Goal: Entertainment & Leisure: Consume media (video, audio)

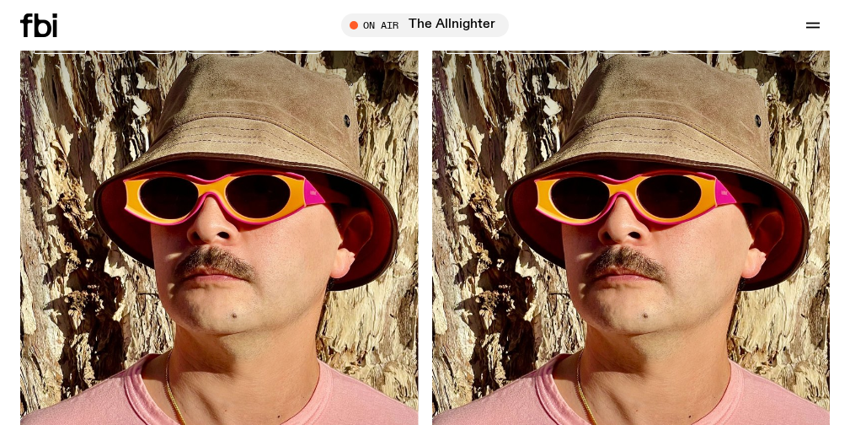
scroll to position [666, 0]
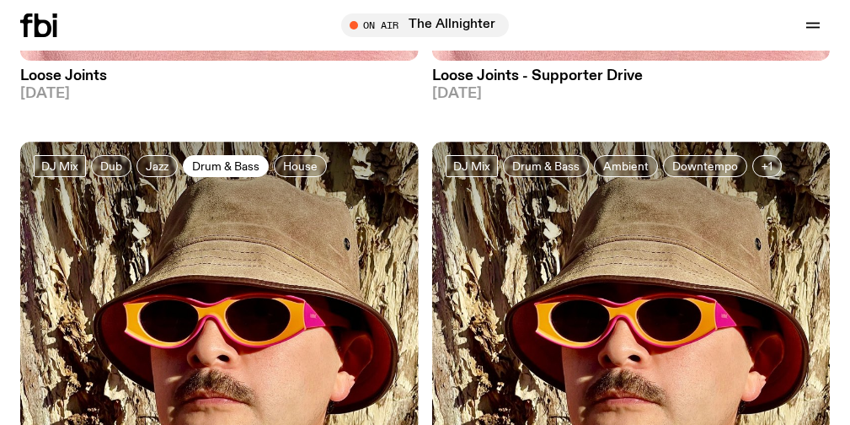
click at [239, 164] on span "Drum & Bass" at bounding box center [225, 165] width 67 height 13
click at [231, 171] on span "Drum & Bass" at bounding box center [225, 165] width 67 height 13
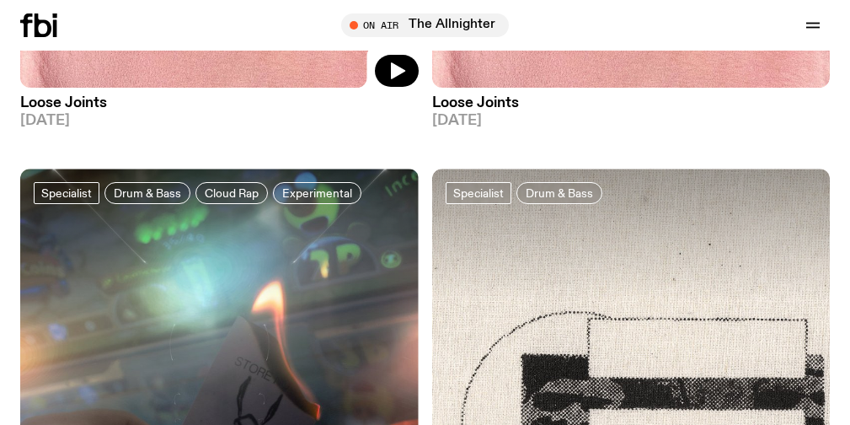
scroll to position [1394, 0]
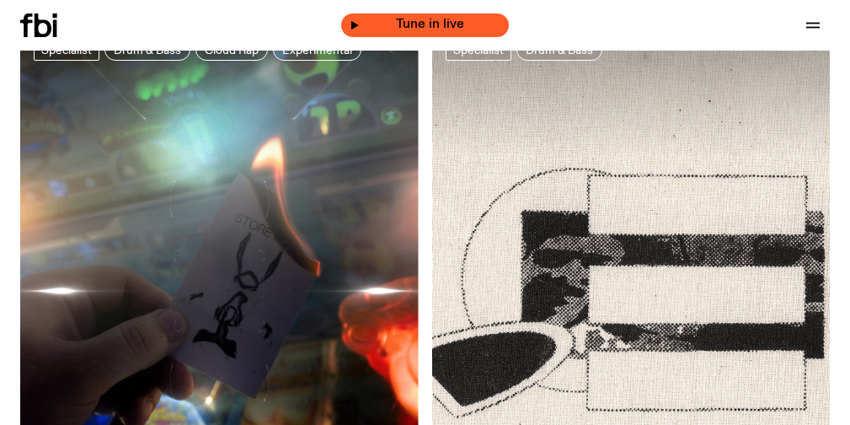
click at [362, 21] on span "Tune in live" at bounding box center [430, 25] width 141 height 13
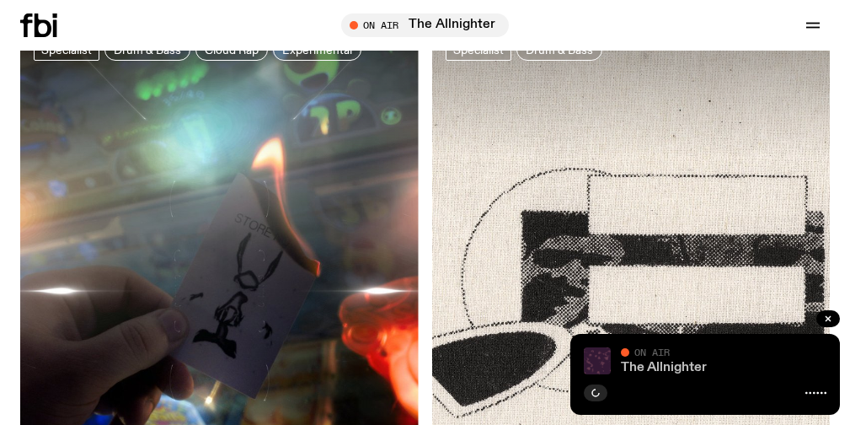
click at [673, 369] on link "The Allnighter" at bounding box center [664, 367] width 86 height 13
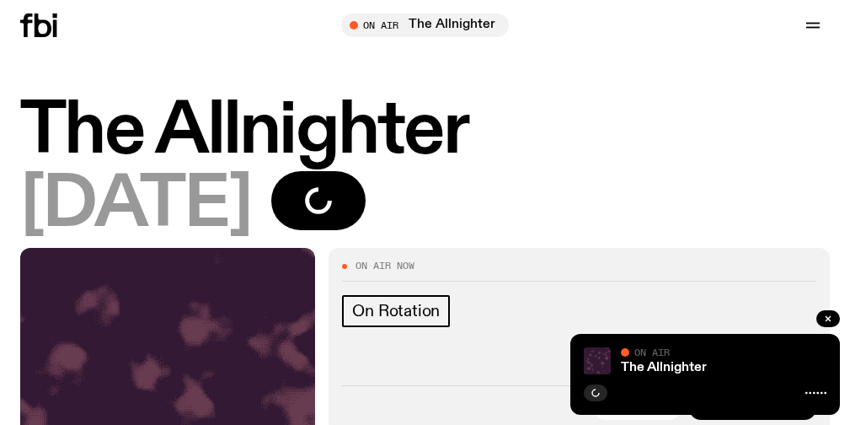
click at [811, 390] on icon at bounding box center [816, 392] width 21 height 13
click at [828, 313] on button "button" at bounding box center [829, 318] width 24 height 17
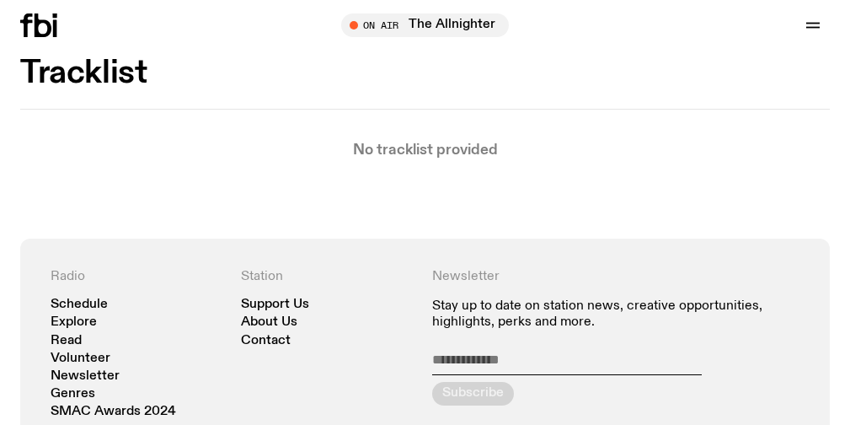
scroll to position [625, 0]
